Goal: Find specific page/section: Find specific page/section

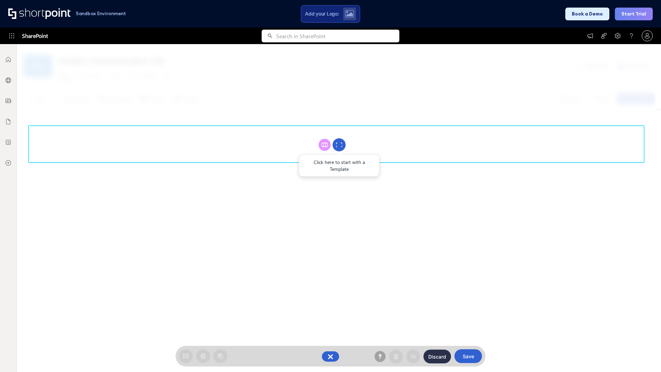
click at [339, 145] on circle at bounding box center [339, 144] width 13 height 13
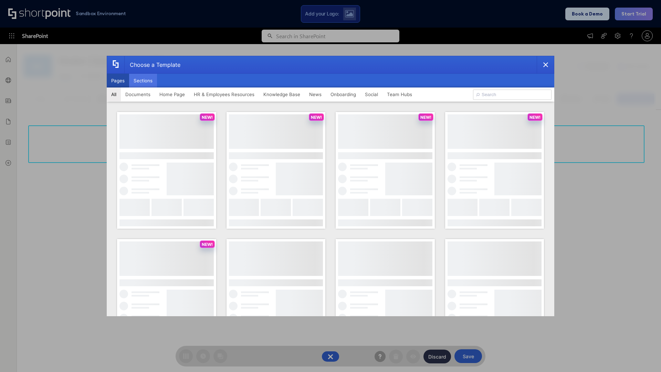
click at [143, 81] on button "Sections" at bounding box center [143, 81] width 28 height 14
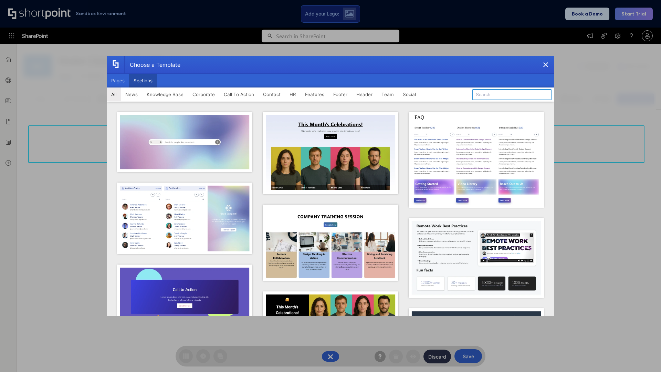
type input "FAQ 6"
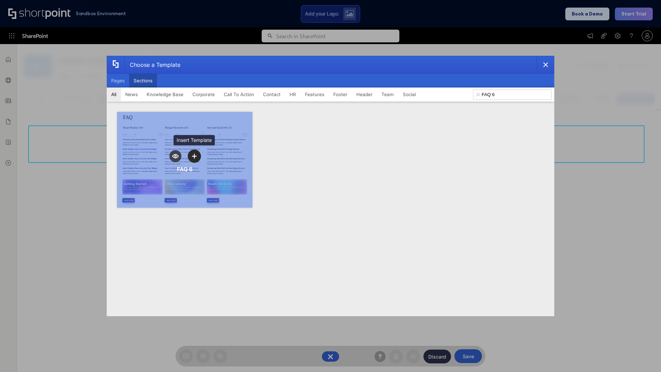
click at [194, 156] on icon "template selector" at bounding box center [194, 156] width 5 height 5
